Goal: Information Seeking & Learning: Stay updated

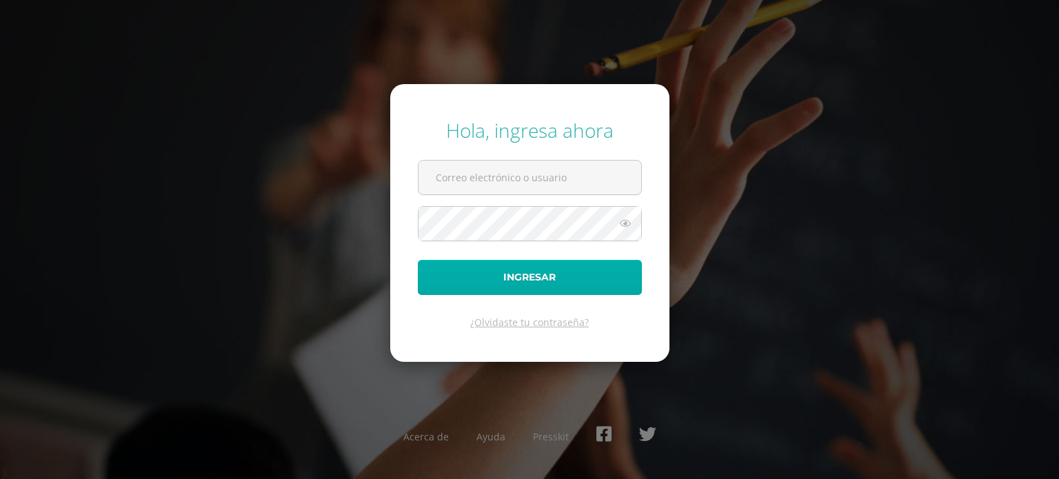
type input "[PERSON_NAME][EMAIL_ADDRESS][DOMAIN_NAME]"
click at [550, 280] on button "Ingresar" at bounding box center [530, 277] width 224 height 35
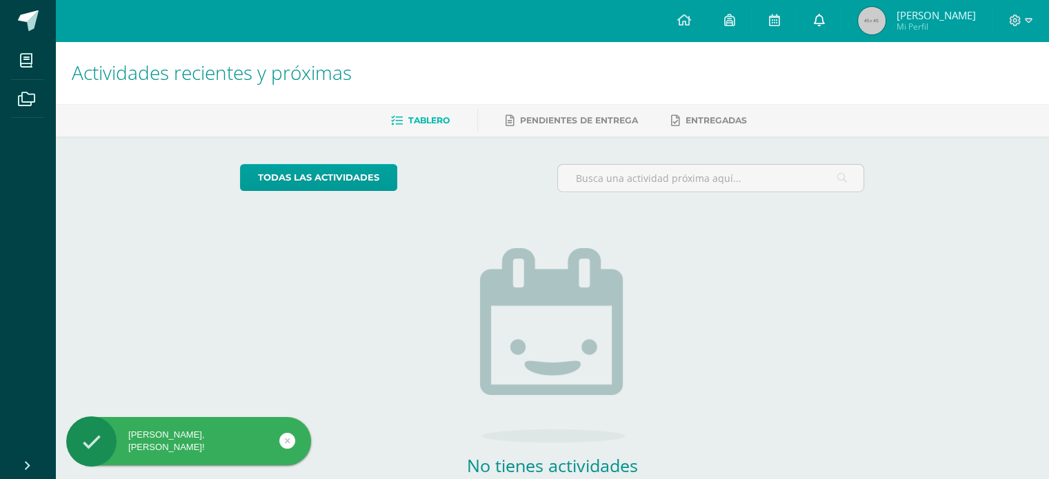
click at [833, 18] on link at bounding box center [819, 20] width 44 height 41
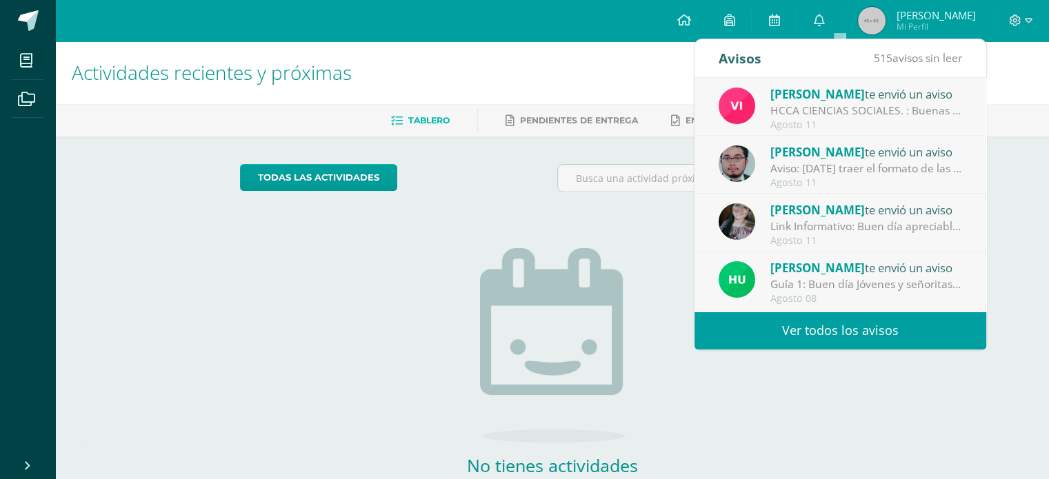
click at [865, 178] on div "Agosto 11" at bounding box center [866, 183] width 192 height 12
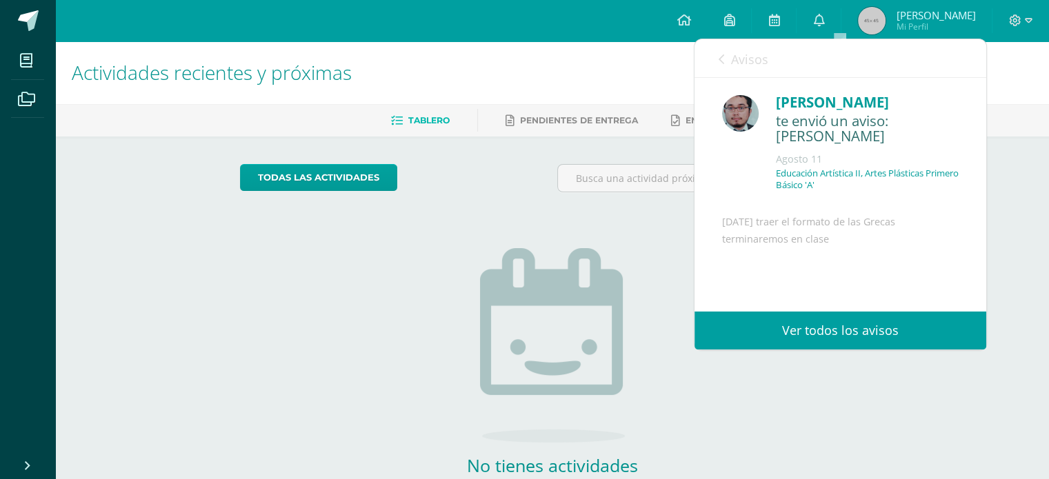
click at [724, 63] on icon at bounding box center [722, 59] width 6 height 11
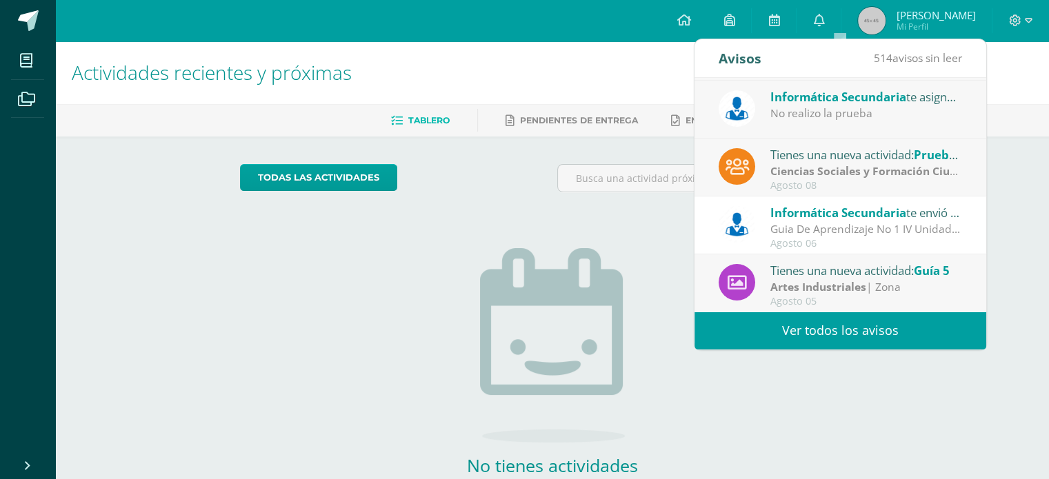
scroll to position [229, 0]
click at [832, 226] on div "Guia De Aprendizaje No 1 IV Unidad: Buenos días, estimados estudiantes, es un g…" at bounding box center [866, 229] width 192 height 16
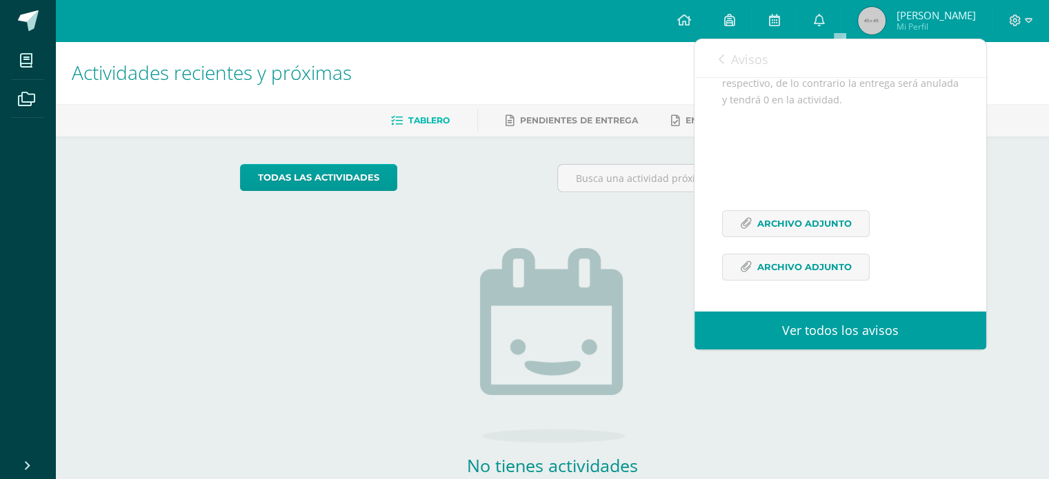
scroll to position [471, 0]
click at [830, 262] on span "Archivo Adjunto" at bounding box center [804, 268] width 94 height 26
click at [770, 221] on span "Archivo Adjunto" at bounding box center [804, 224] width 94 height 26
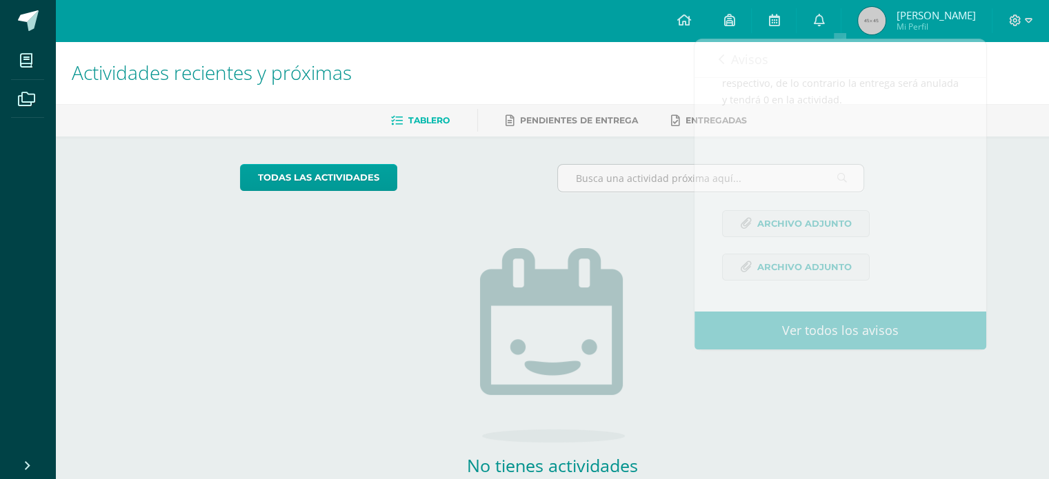
click at [552, 231] on div "No tienes actividades Échale un vistazo a los demás períodos o sal y disfruta d…" at bounding box center [553, 360] width 276 height 315
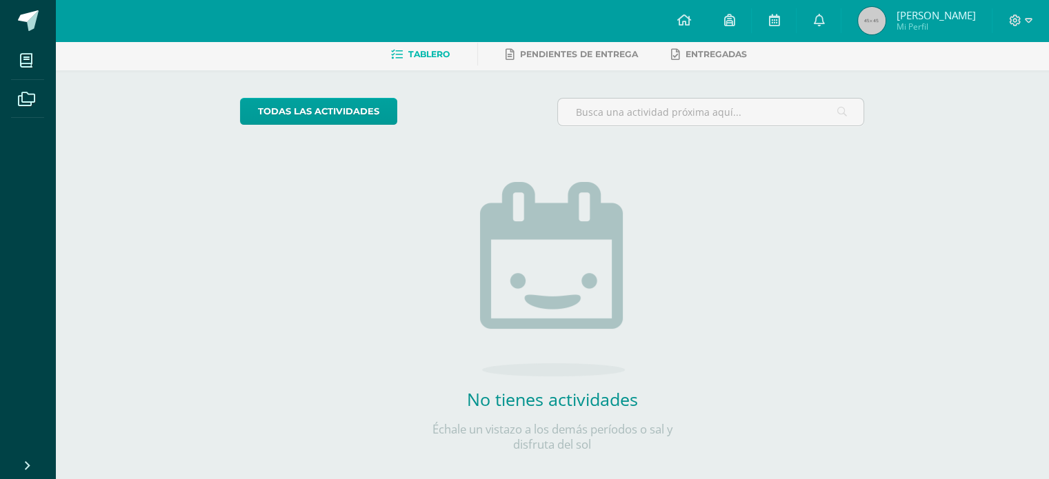
scroll to position [0, 0]
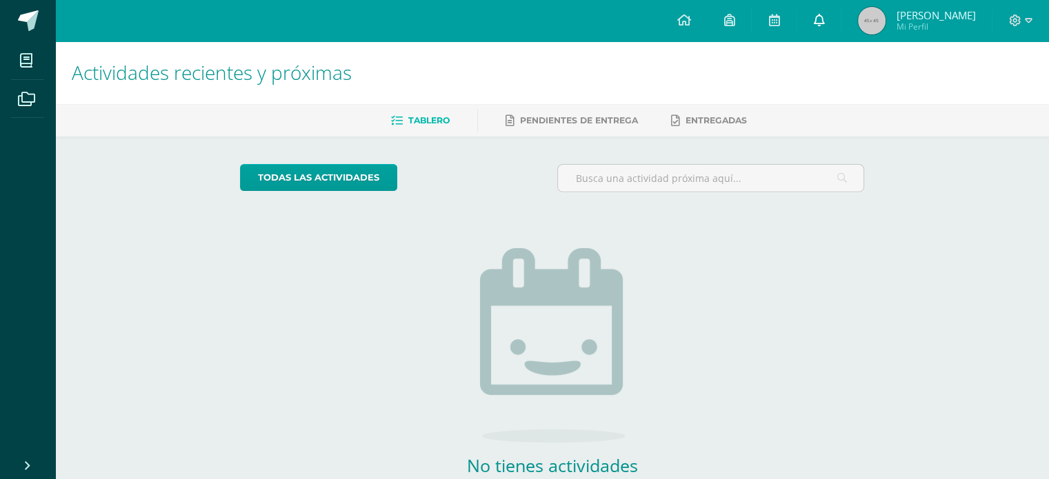
click at [824, 18] on icon at bounding box center [818, 20] width 11 height 12
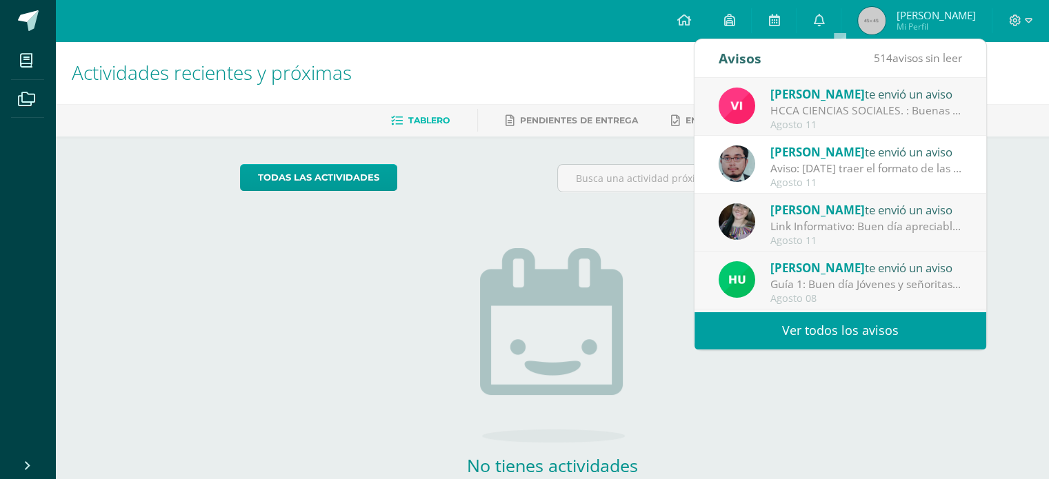
click at [867, 115] on div "HCCA CIENCIAS SOCIALES. : Buenas tardes a todos, un gusto saludarles. Por este …" at bounding box center [866, 111] width 192 height 16
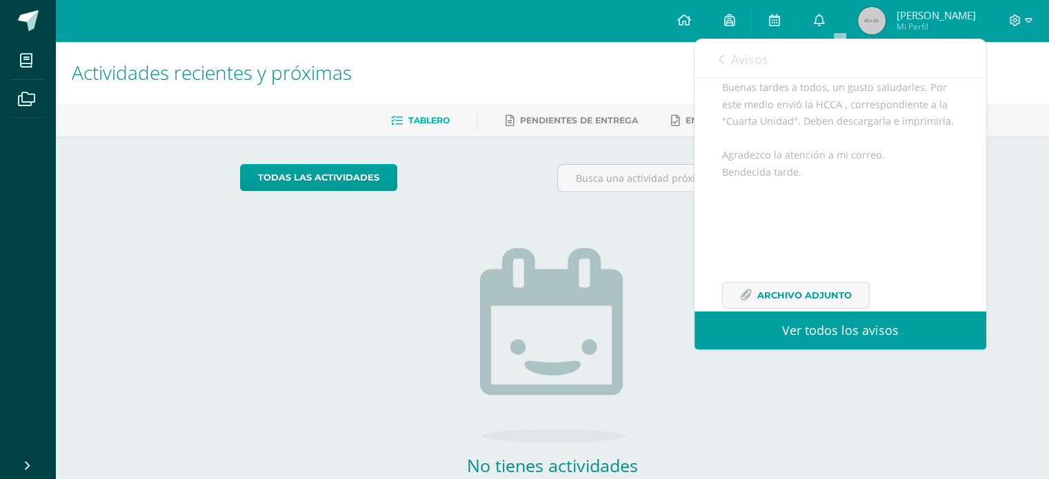
scroll to position [138, 0]
click at [731, 60] on span "Avisos" at bounding box center [749, 59] width 37 height 17
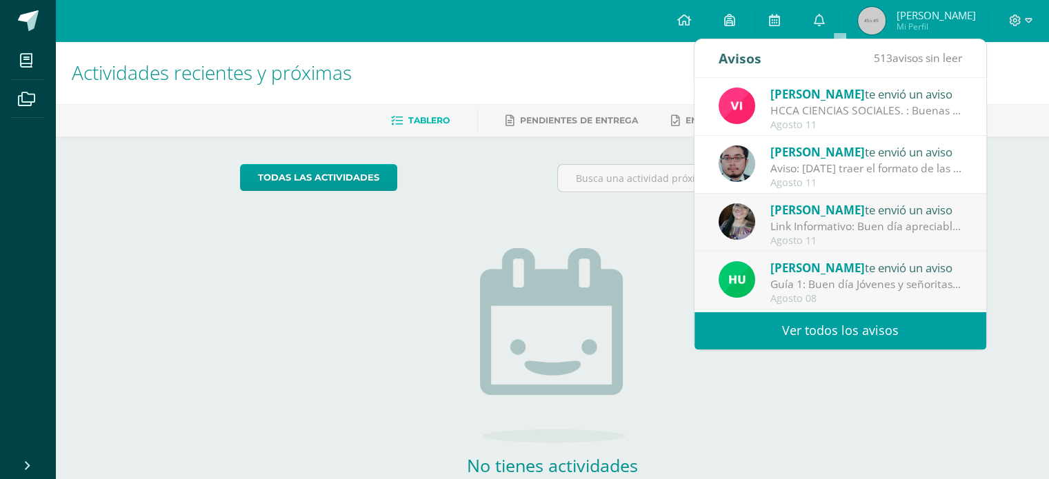
click at [824, 172] on div "Aviso: Mañana traer el formato de las Grecas terminaremos en clase" at bounding box center [866, 169] width 192 height 16
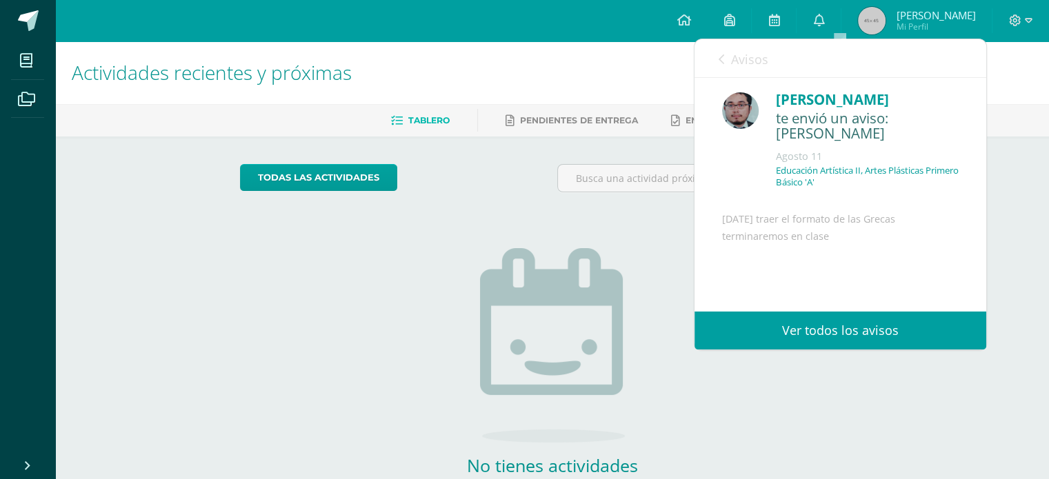
scroll to position [0, 0]
click at [724, 59] on icon at bounding box center [722, 59] width 6 height 11
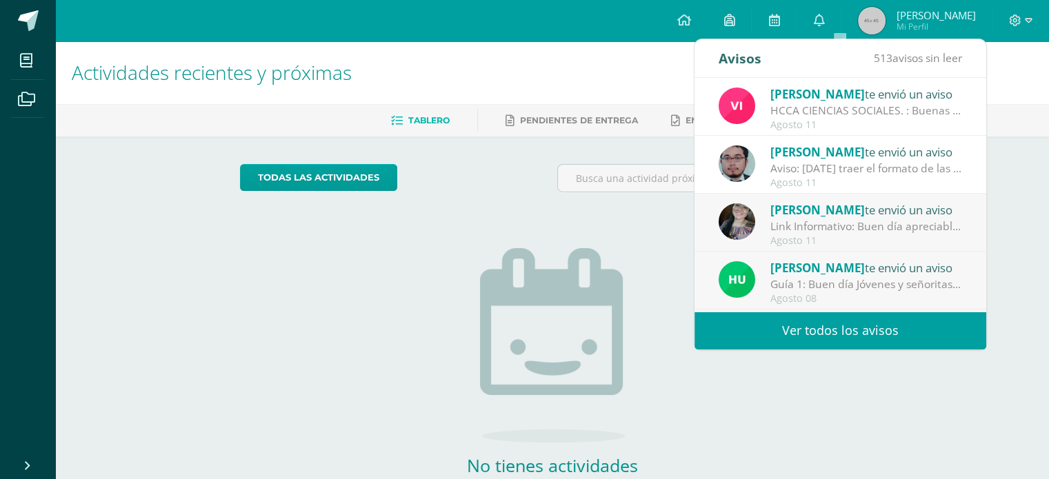
click at [789, 229] on div "Link Informativo: Buen día apreciables estudiantes, es un gusto dirigirme a ust…" at bounding box center [866, 227] width 192 height 16
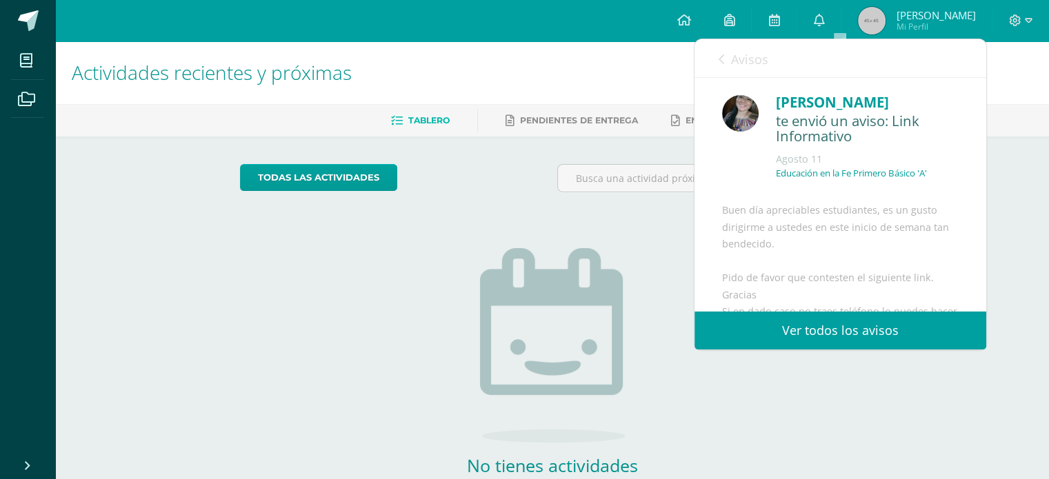
click at [803, 217] on div "Vivian te envió un aviso HCCA CIENCIAS SOCIALES. : Buenas tardes a todos, un gu…" at bounding box center [695, 195] width 584 height 234
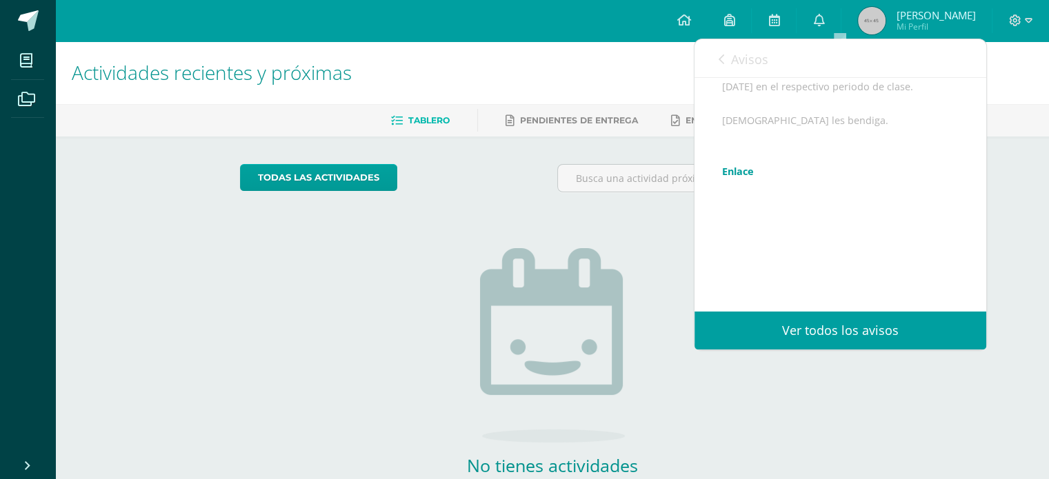
scroll to position [292, 0]
click at [745, 60] on span "Avisos" at bounding box center [749, 59] width 37 height 17
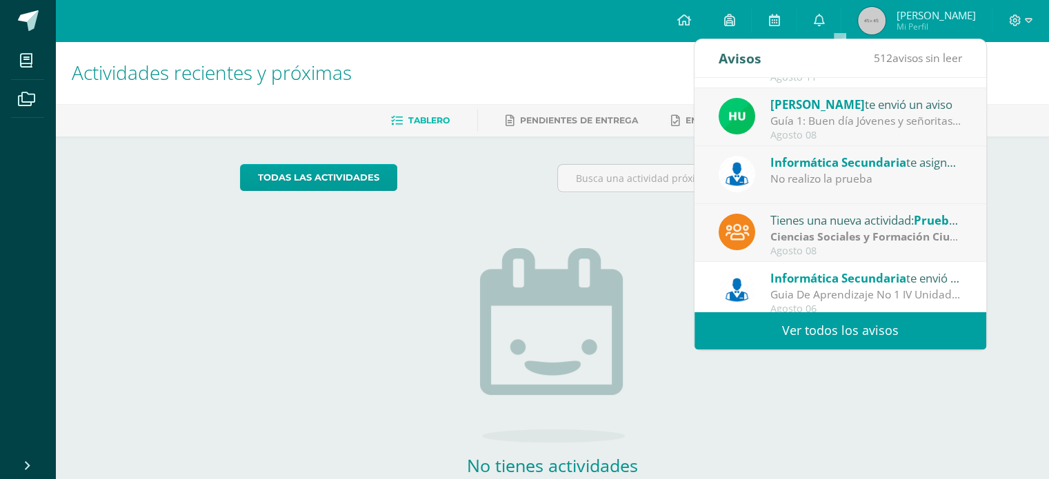
scroll to position [160, 0]
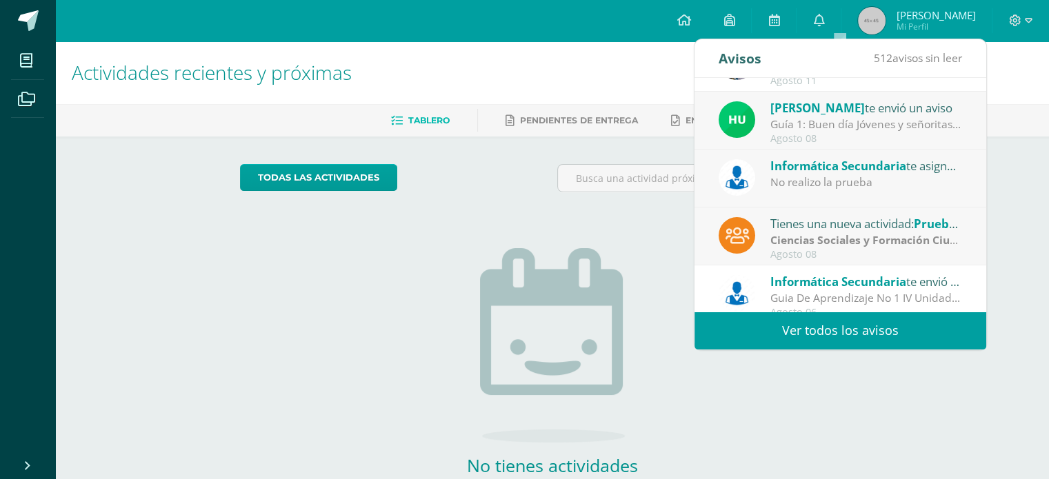
click at [875, 235] on strong "Ciencias Sociales y Formación Ciudadana e Interculturalidad" at bounding box center [931, 239] width 322 height 15
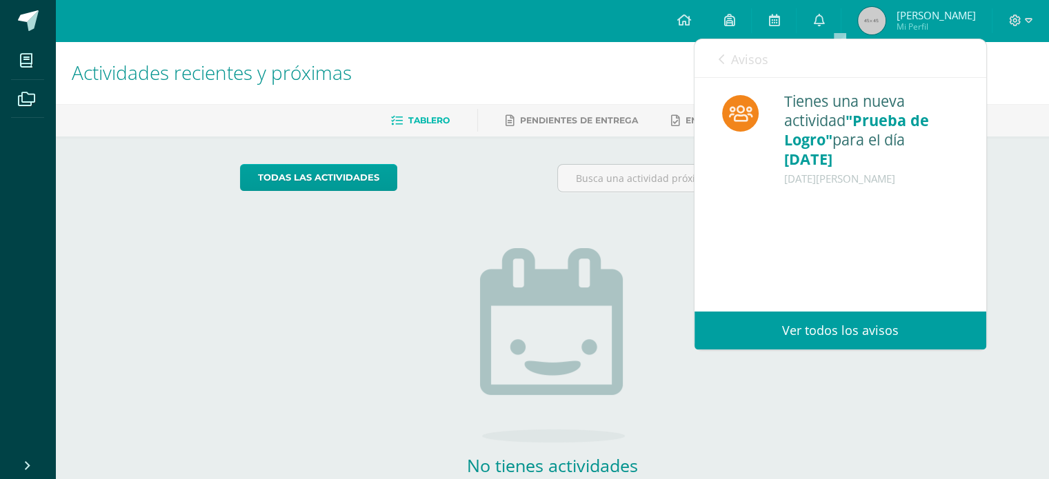
click at [734, 63] on span "Avisos" at bounding box center [749, 59] width 37 height 17
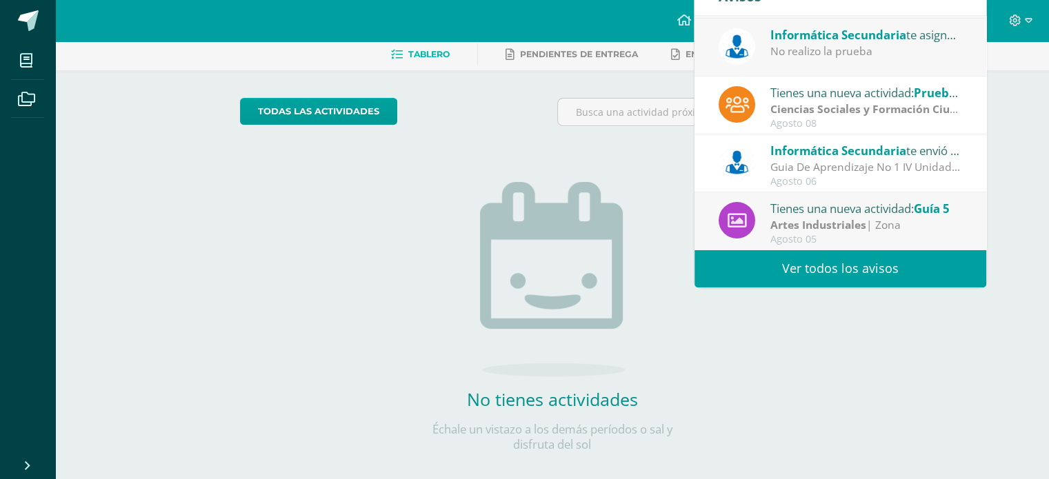
scroll to position [69, 0]
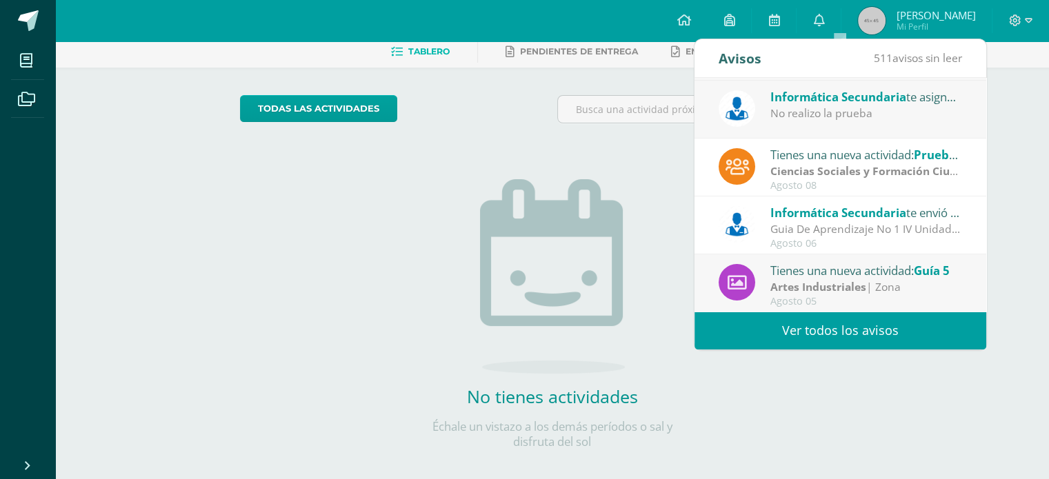
click at [870, 283] on div "Artes Industriales | Zona" at bounding box center [866, 287] width 192 height 16
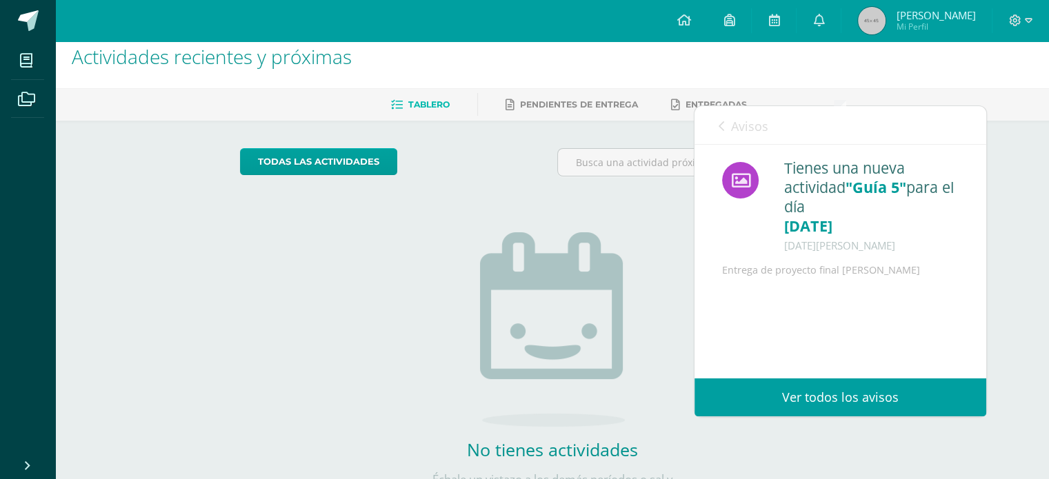
scroll to position [0, 0]
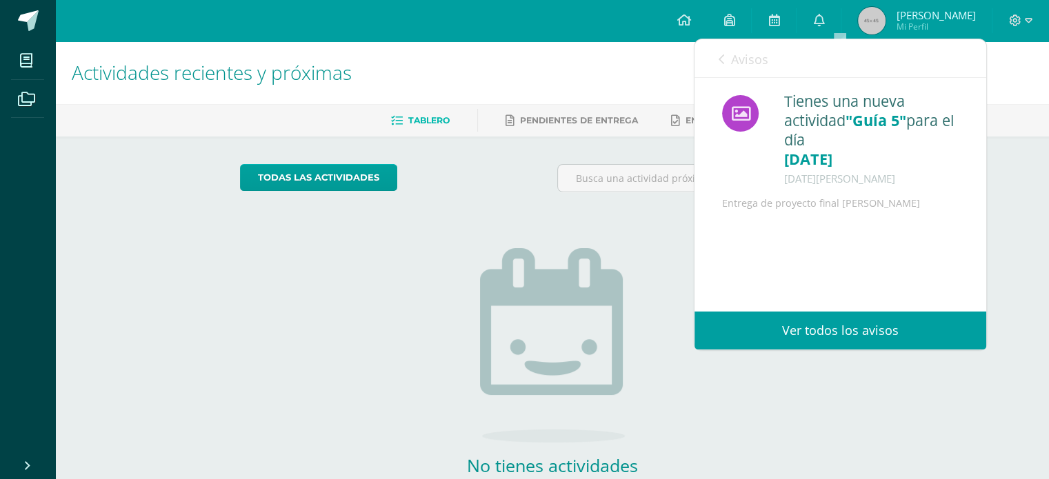
click at [722, 68] on link "Avisos" at bounding box center [744, 58] width 50 height 39
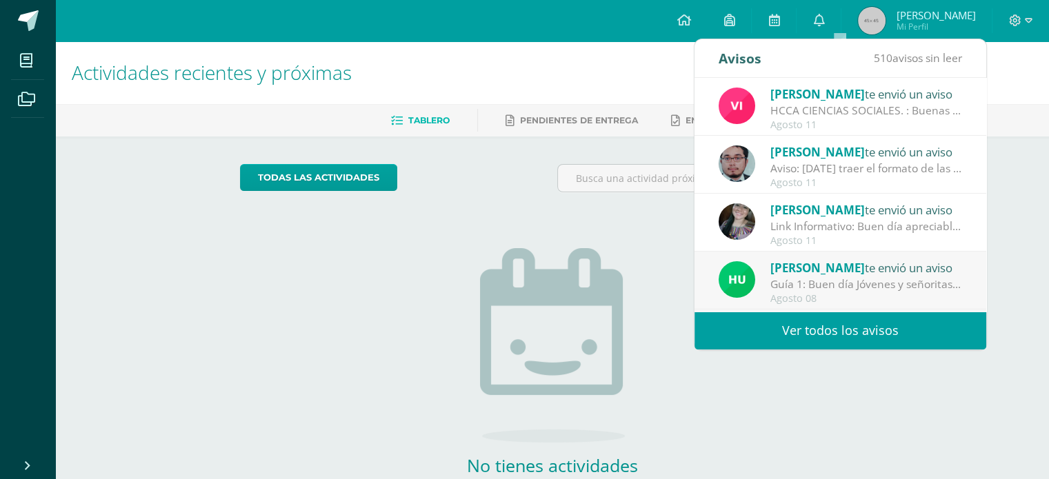
click at [624, 231] on div "No tienes actividades Échale un vistazo a los demás períodos o sal y disfruta d…" at bounding box center [553, 360] width 276 height 315
